Goal: Navigation & Orientation: Find specific page/section

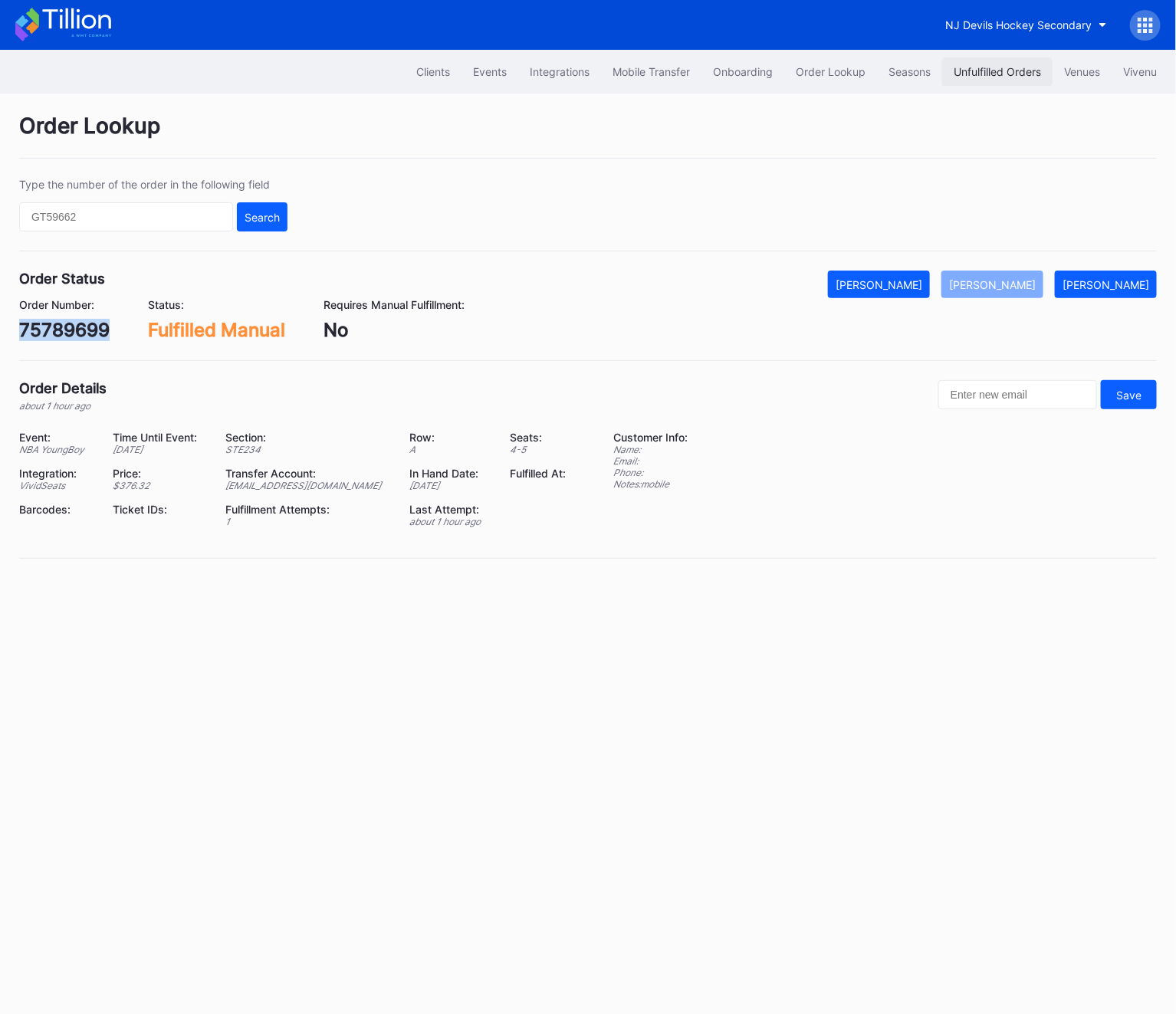
click at [1003, 75] on div "Unfulfilled Orders" at bounding box center [998, 71] width 88 height 13
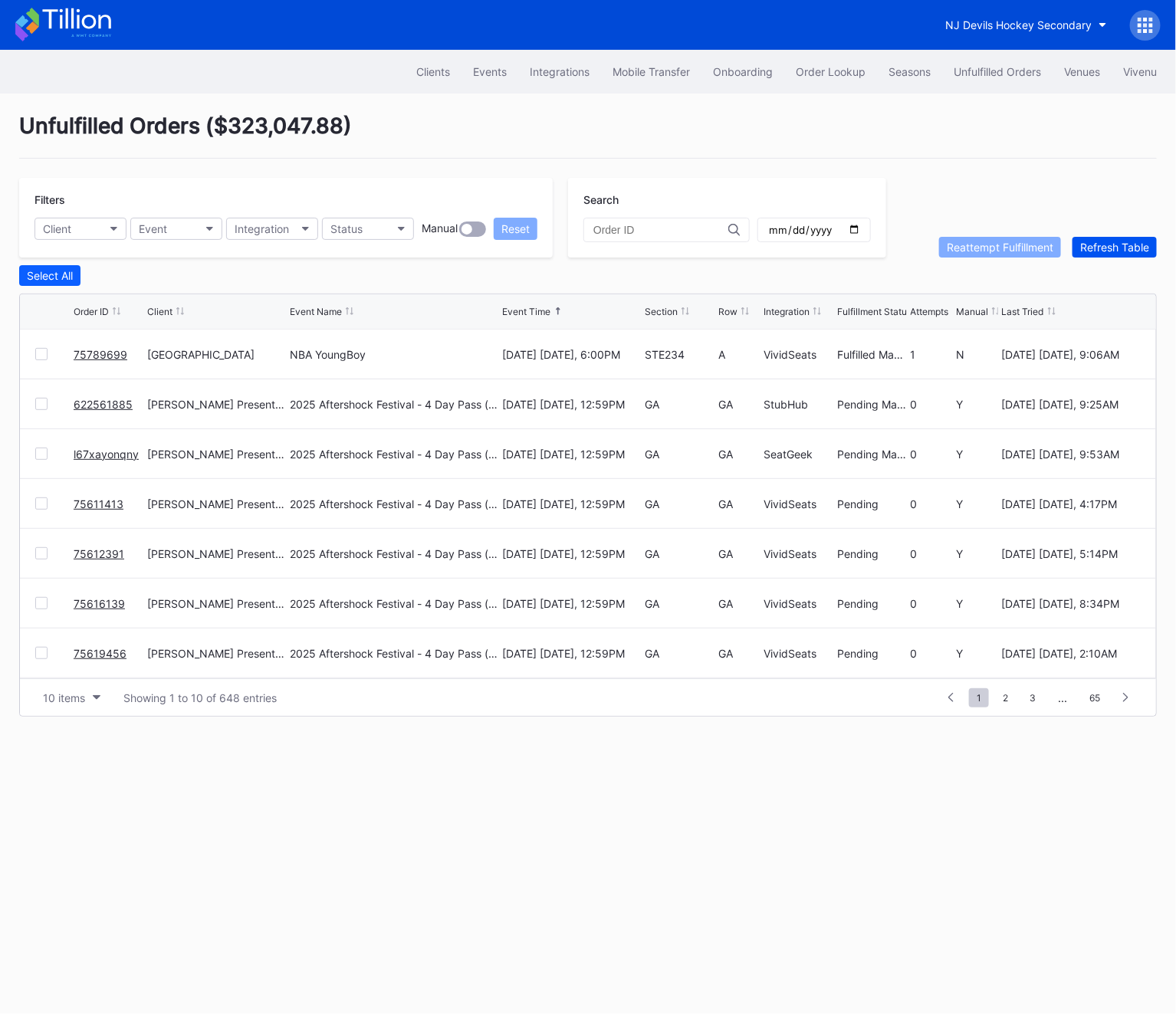
click at [1126, 256] on button "Refresh Table" at bounding box center [1114, 247] width 85 height 21
click at [423, 69] on div "Clients" at bounding box center [434, 71] width 34 height 13
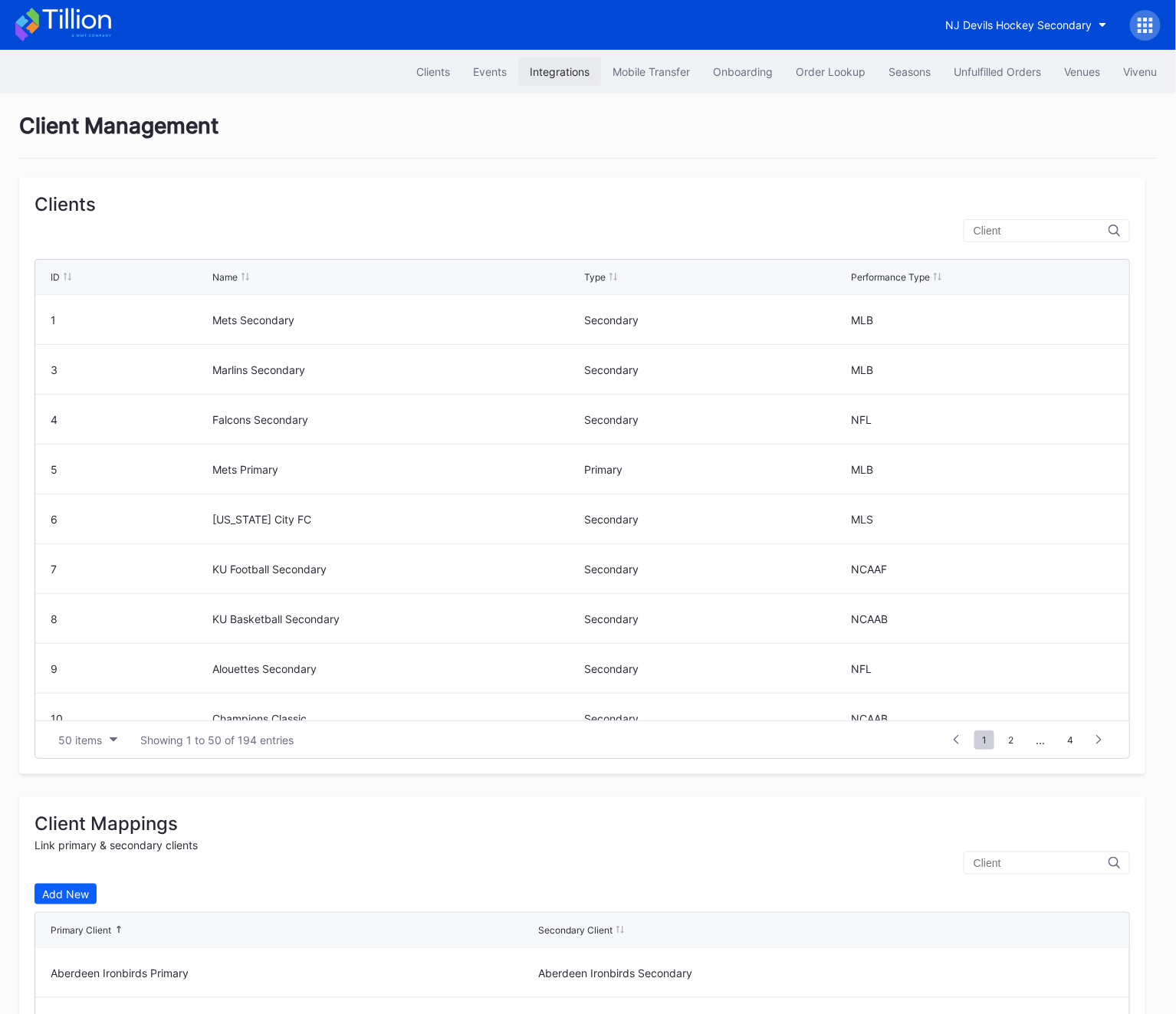
click at [594, 75] on button "Integrations" at bounding box center [559, 72] width 83 height 28
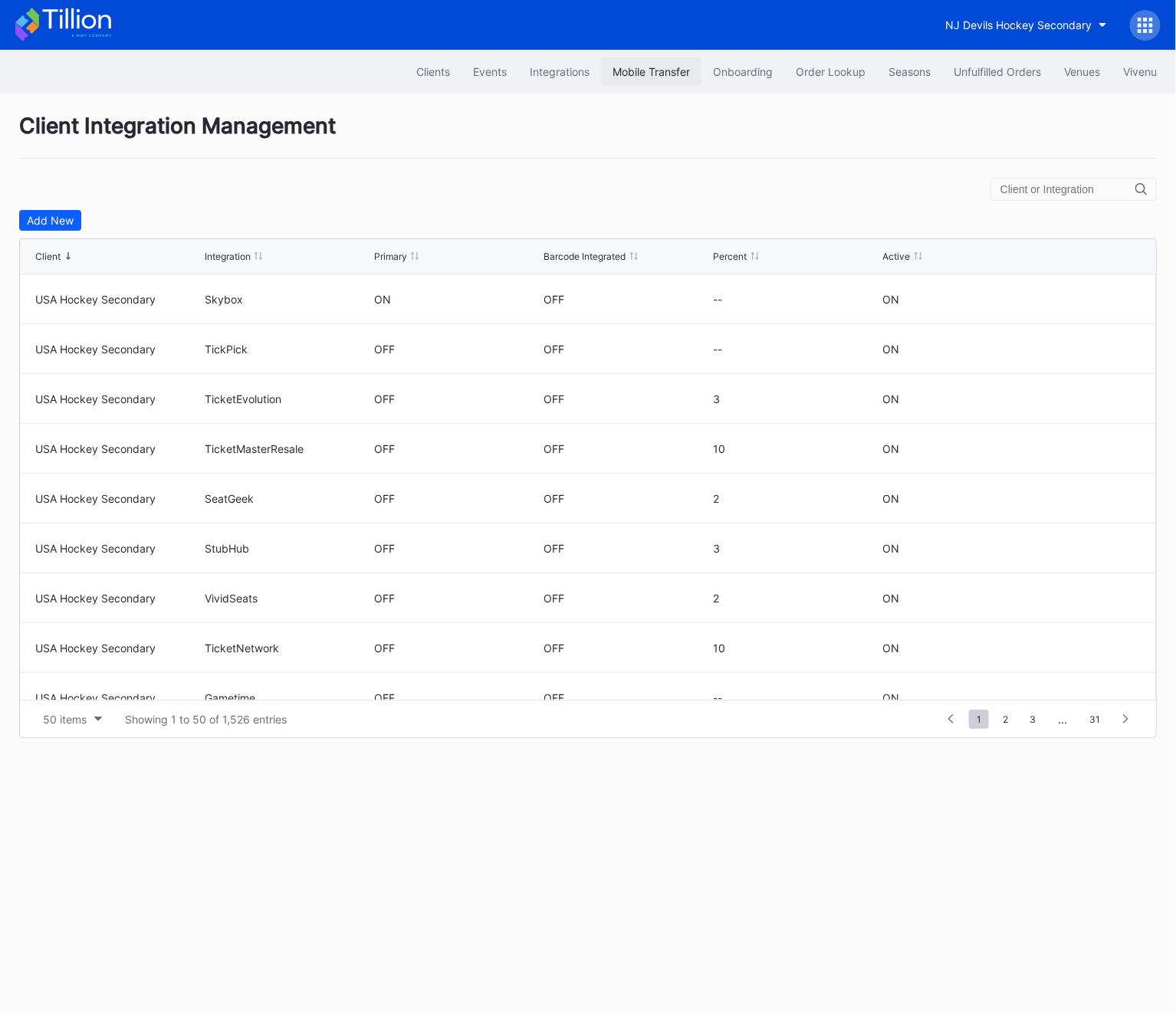
click at [658, 70] on div "Mobile Transfer" at bounding box center [651, 71] width 78 height 13
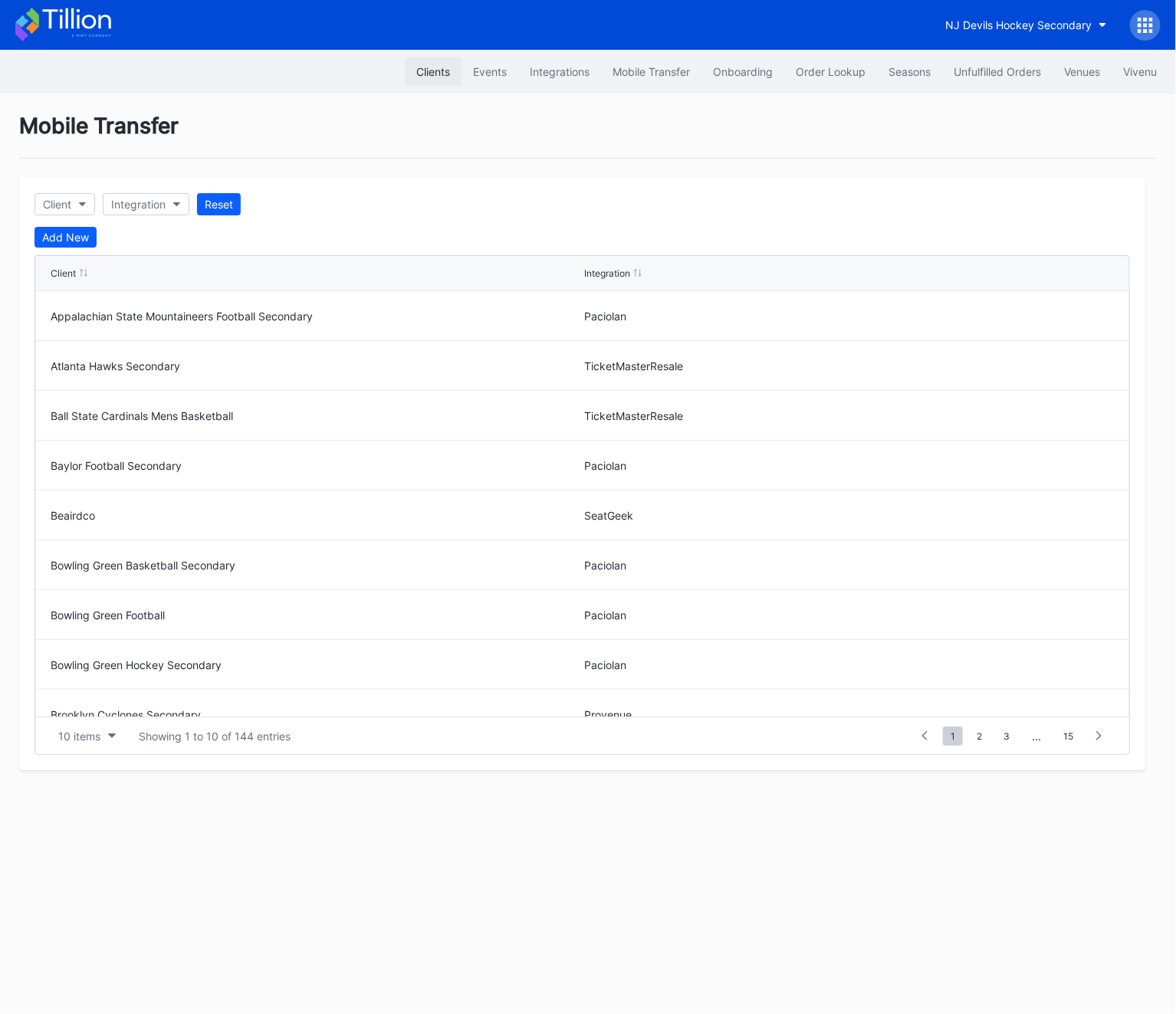
click at [438, 81] on button "Clients" at bounding box center [433, 72] width 57 height 28
